Goal: Obtain resource: Download file/media

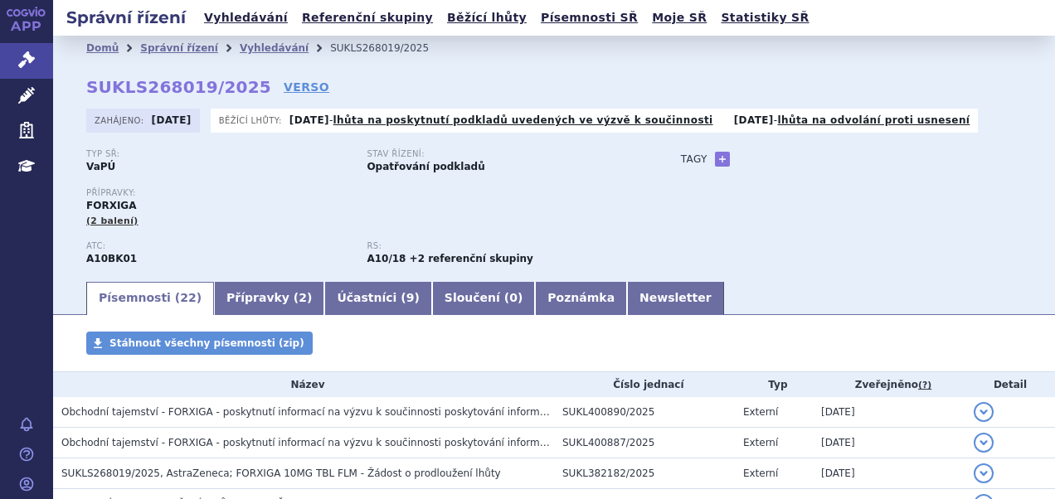
scroll to position [308, 0]
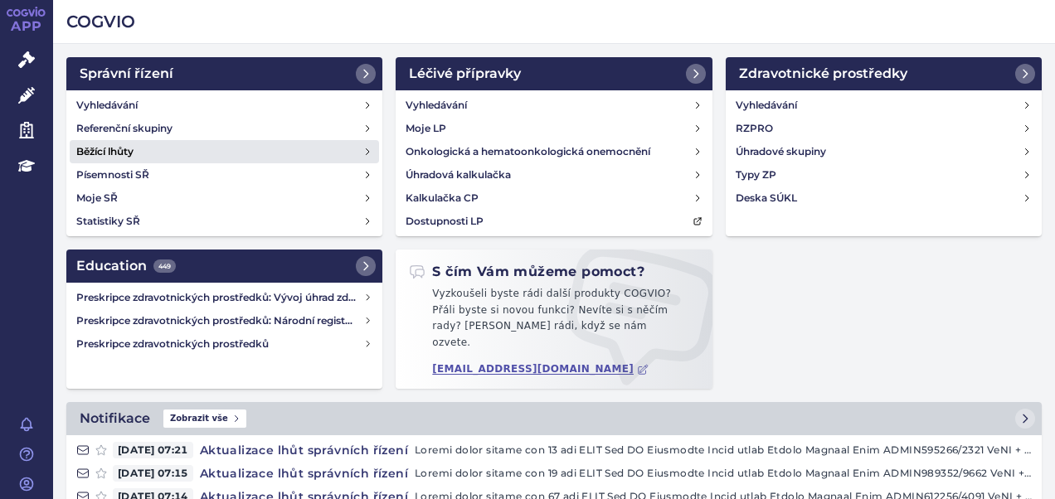
click at [158, 153] on link "Běžící lhůty" at bounding box center [224, 151] width 309 height 23
click at [127, 148] on h4 "Běžící lhůty" at bounding box center [104, 151] width 57 height 17
click at [118, 155] on h4 "Běžící lhůty" at bounding box center [104, 151] width 57 height 17
click at [118, 154] on h4 "Běžící lhůty" at bounding box center [104, 151] width 57 height 17
click at [74, 146] on link "Běžící lhůty" at bounding box center [224, 151] width 309 height 23
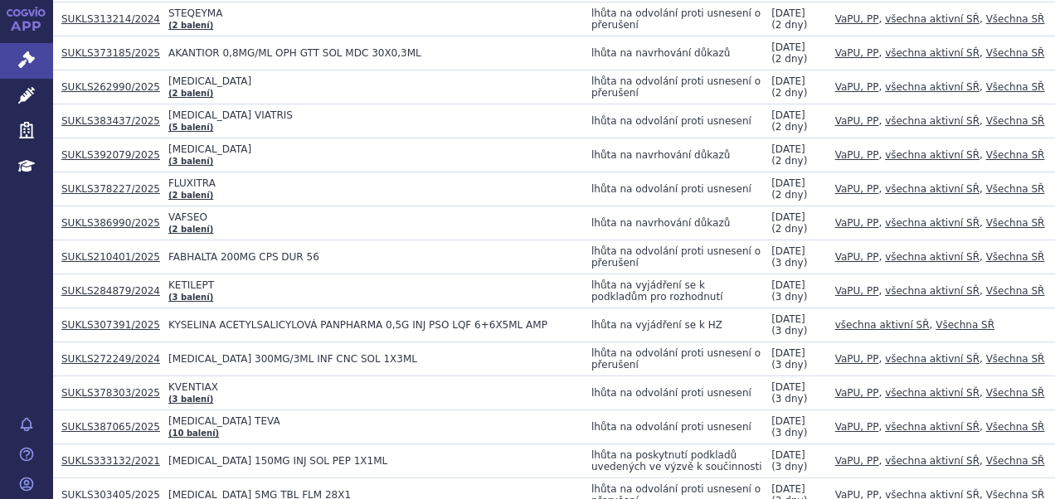
scroll to position [2703, 0]
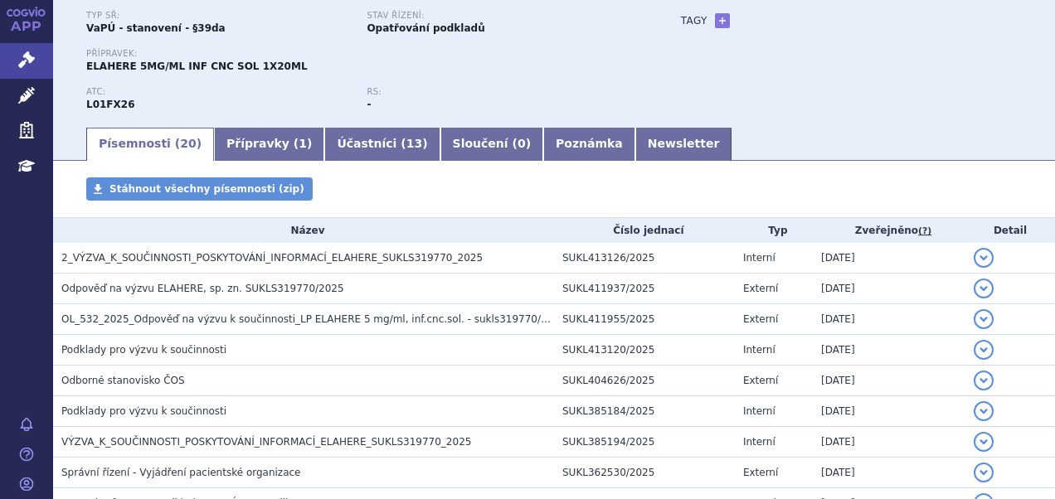
scroll to position [265, 0]
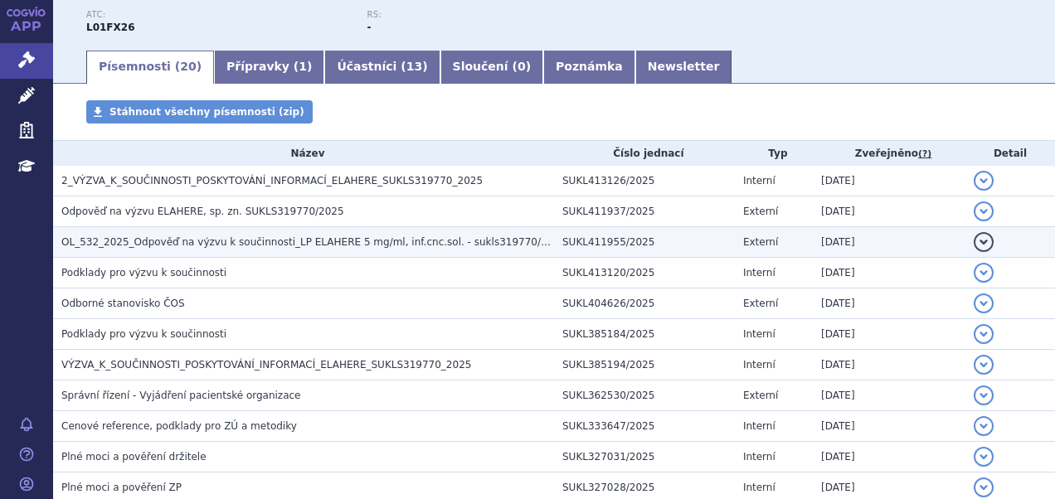
click at [230, 237] on span "OL_532_2025_Odpověď na výzvu k součinnosti_LP ELAHERE 5 mg/ml, inf.cnc.sol. - s…" at bounding box center [313, 242] width 505 height 12
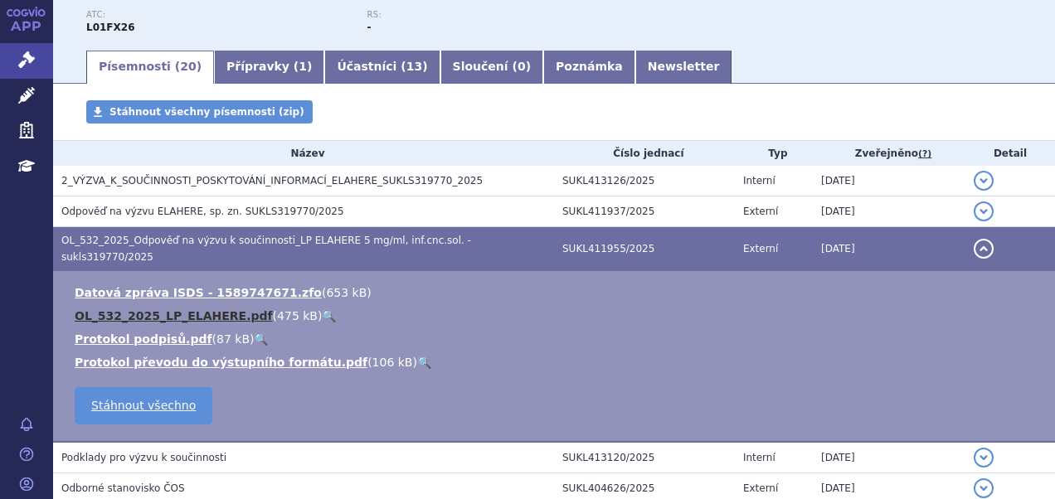
click at [219, 309] on link "OL_532_2025_LP_ELAHERE.pdf" at bounding box center [174, 315] width 198 height 13
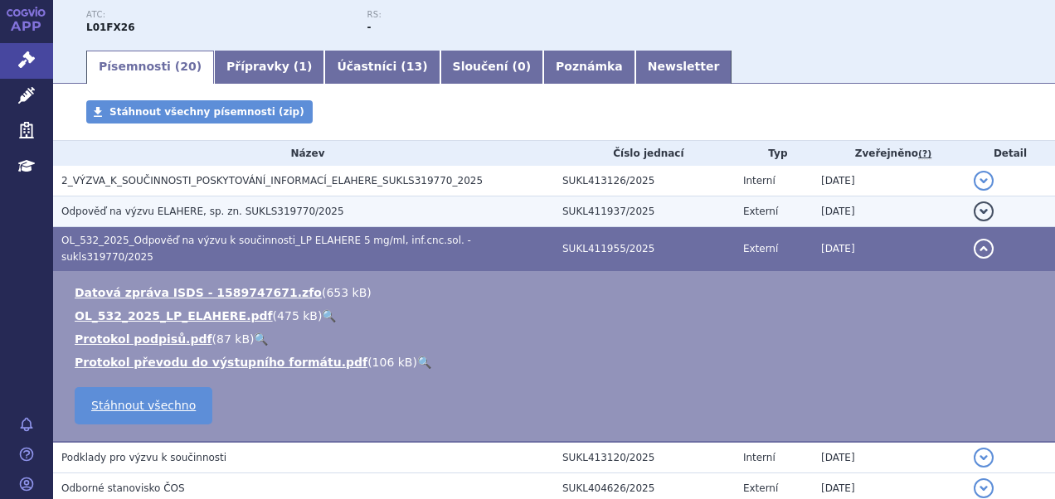
click at [185, 212] on span "Odpověď na výzvu ELAHERE, sp. zn. SUKLS319770/2025" at bounding box center [202, 212] width 283 height 12
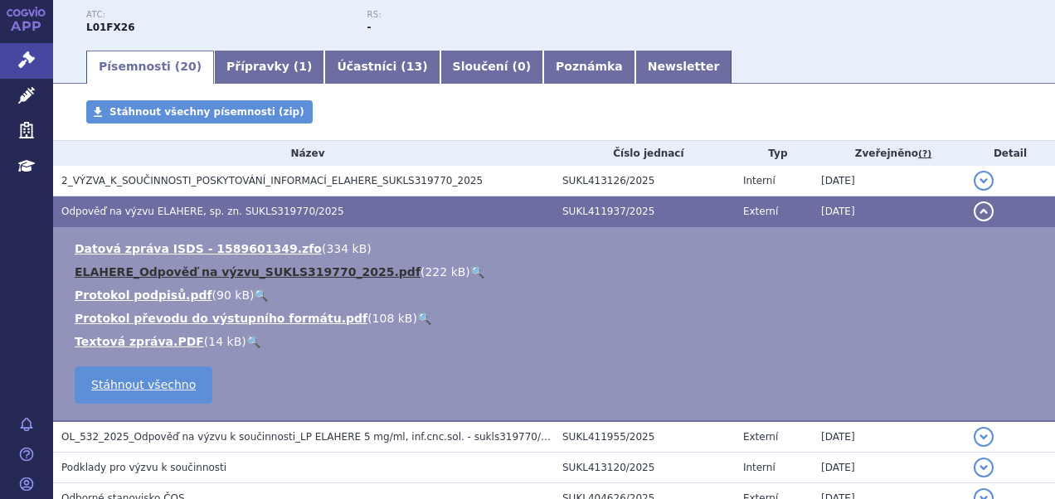
click at [234, 274] on link "ELAHERE_Odpověď na výzvu_SUKLS319770_2025.pdf" at bounding box center [248, 271] width 346 height 13
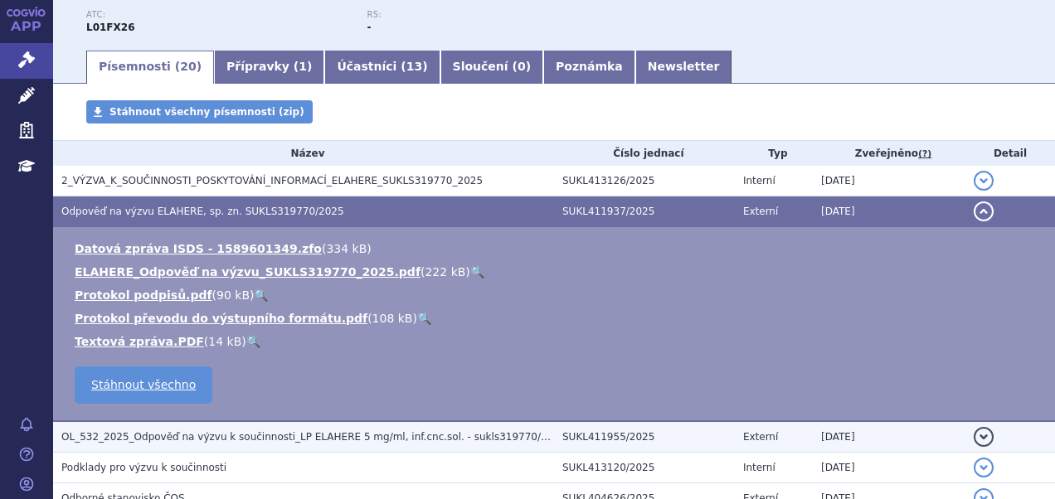
click at [150, 425] on td "OL_532_2025_Odpověď na výzvu k součinnosti_LP ELAHERE 5 mg/ml, inf.cnc.sol. - s…" at bounding box center [303, 437] width 501 height 32
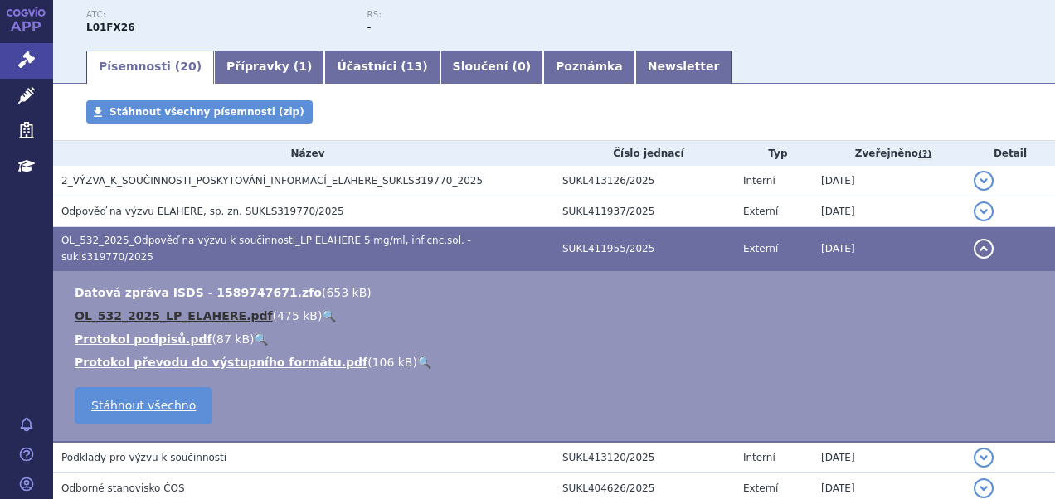
click at [176, 309] on link "OL_532_2025_LP_ELAHERE.pdf" at bounding box center [174, 315] width 198 height 13
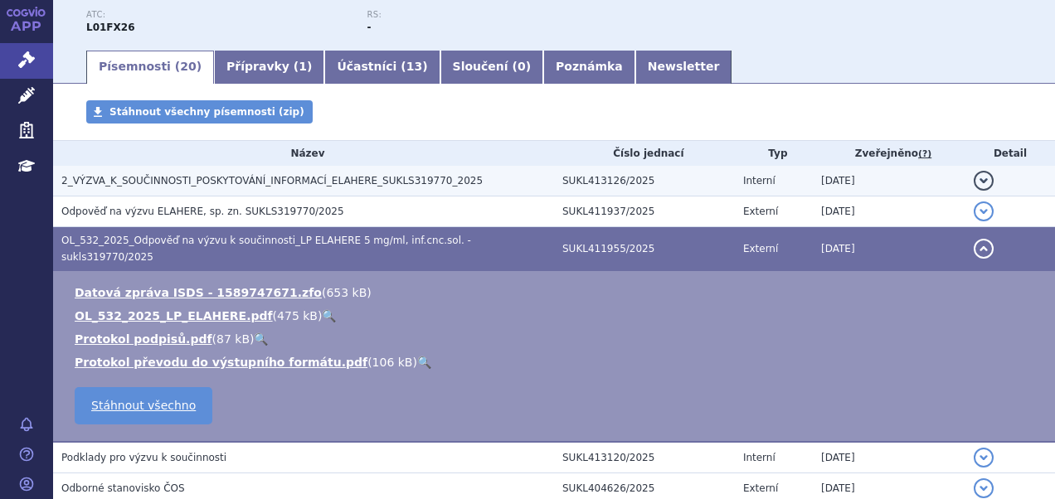
click at [376, 176] on span "2_VÝZVA_K_SOUČINNOSTI_POSKYTOVÁNÍ_INFORMACÍ_ELAHERE_SUKLS319770_2025" at bounding box center [271, 181] width 421 height 12
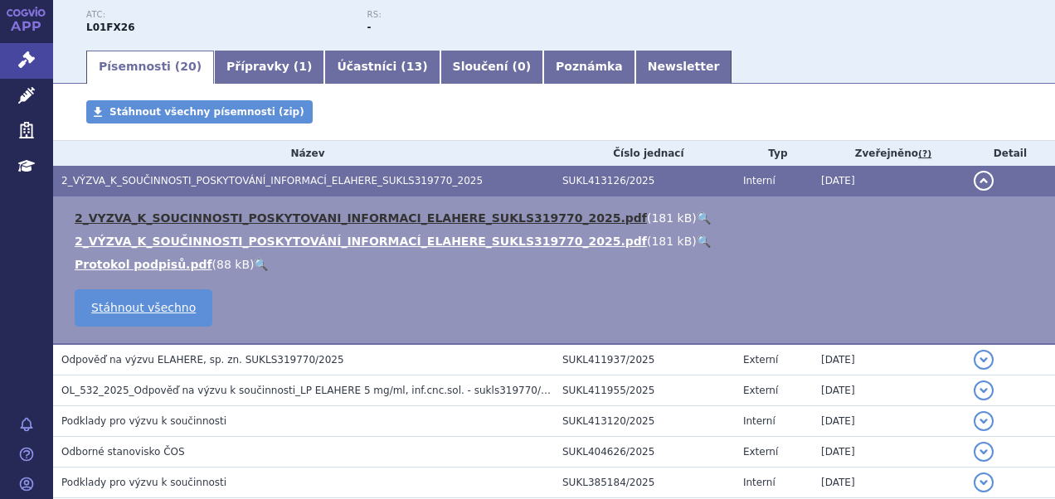
click at [342, 212] on link "2_VYZVA_K_SOUCINNOSTI_POSKYTOVANI_INFORMACI_ELAHERE_SUKLS319770_2025.pdf" at bounding box center [361, 217] width 572 height 13
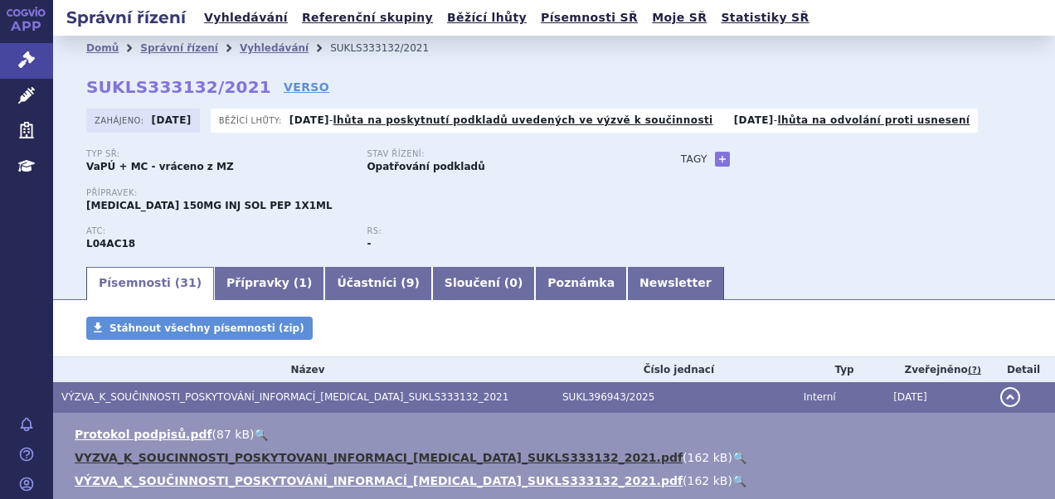
click at [154, 456] on link "VYZVA_K_SOUCINNOSTI_POSKYTOVANI_INFORMACI_[MEDICAL_DATA]_SUKLS333132_2021.pdf" at bounding box center [379, 457] width 608 height 13
